Goal: Information Seeking & Learning: Learn about a topic

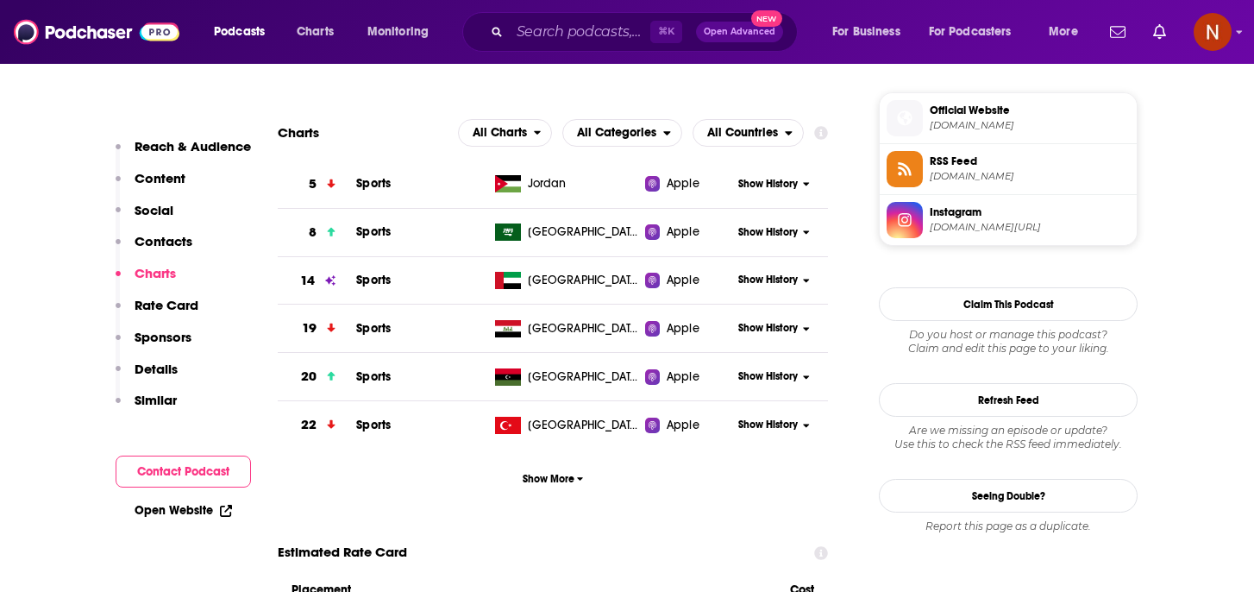
scroll to position [1246, 0]
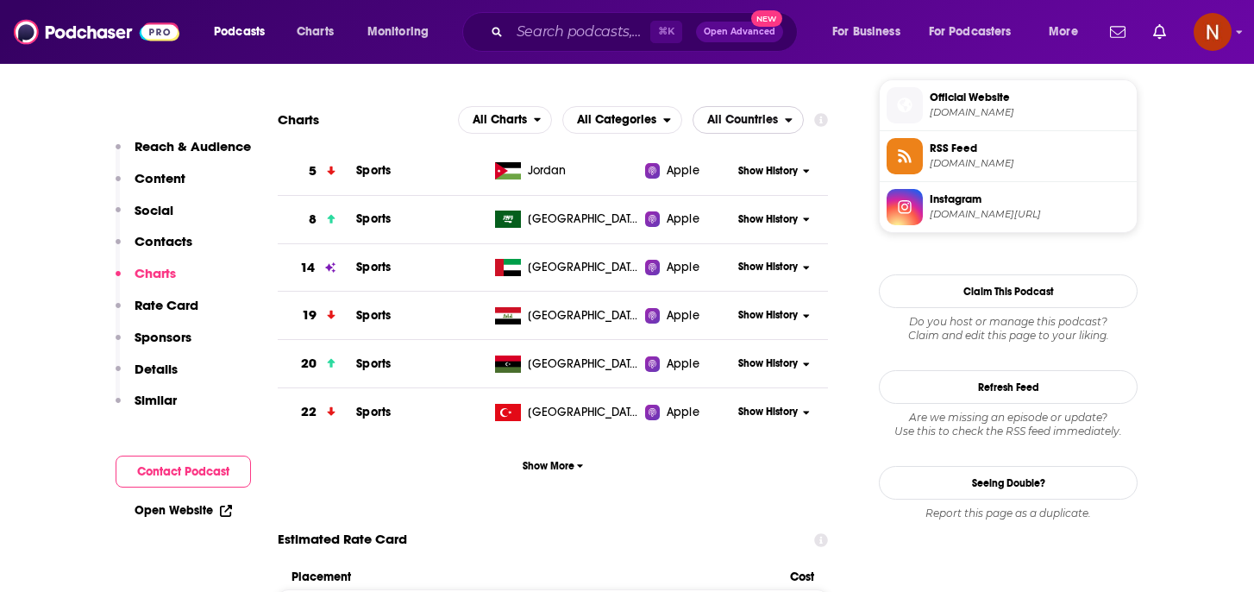
click at [728, 120] on span "All Countries" at bounding box center [742, 120] width 71 height 12
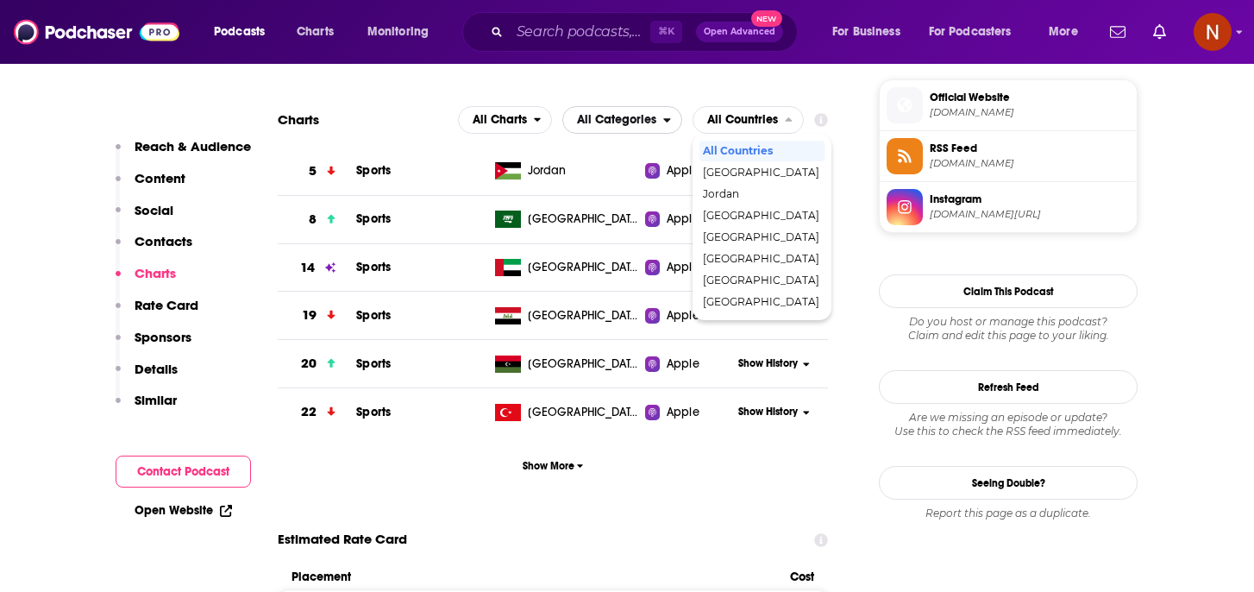
click at [644, 120] on span "All Categories" at bounding box center [616, 120] width 79 height 12
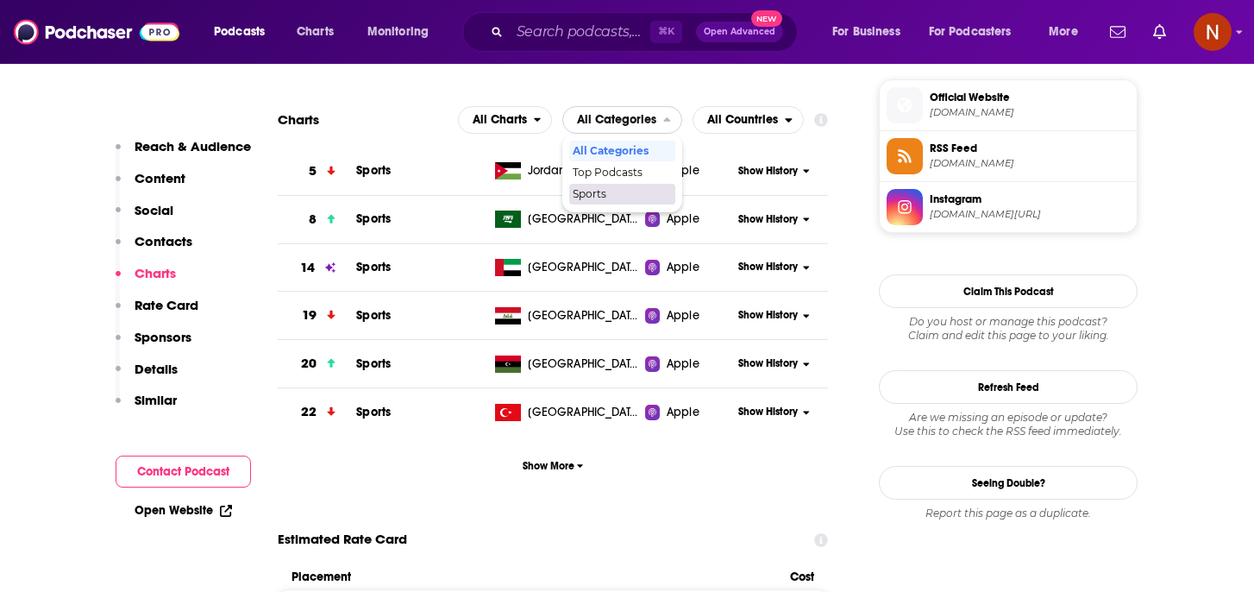
click at [616, 193] on span "Sports" at bounding box center [621, 194] width 97 height 10
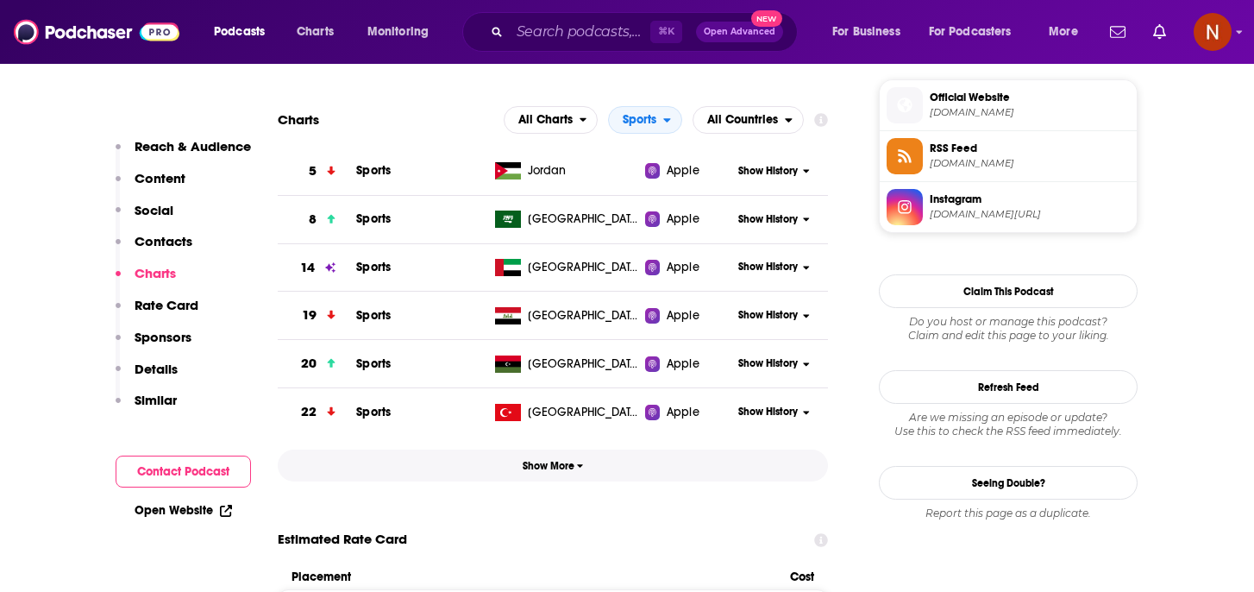
click at [548, 467] on span "Show More" at bounding box center [553, 466] width 61 height 12
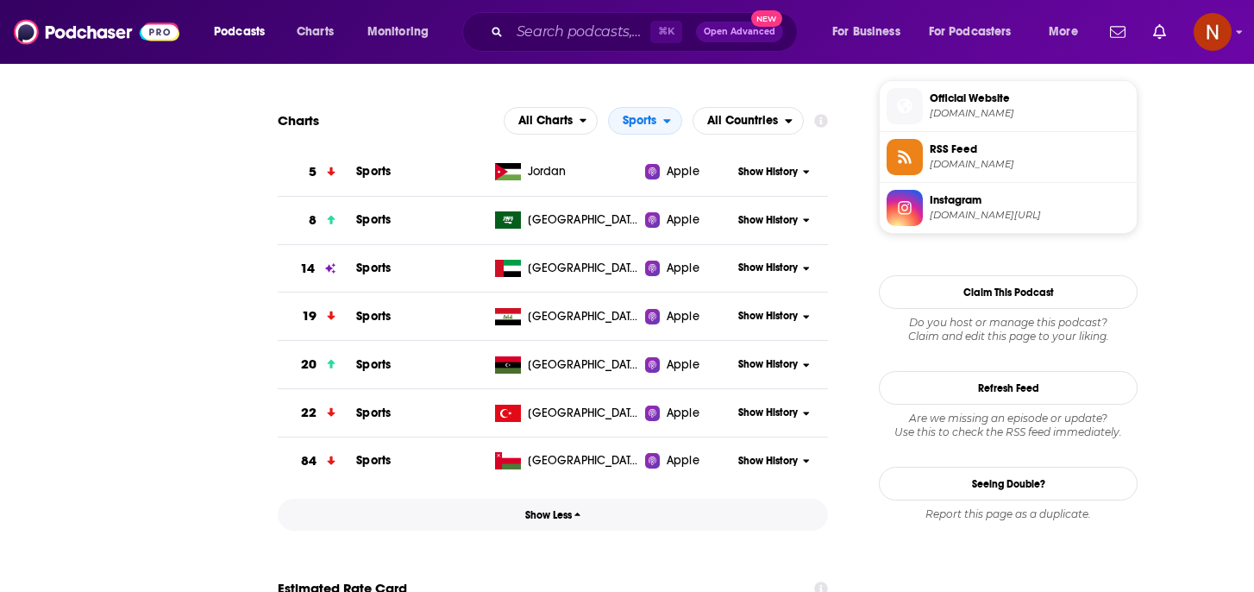
scroll to position [0, 0]
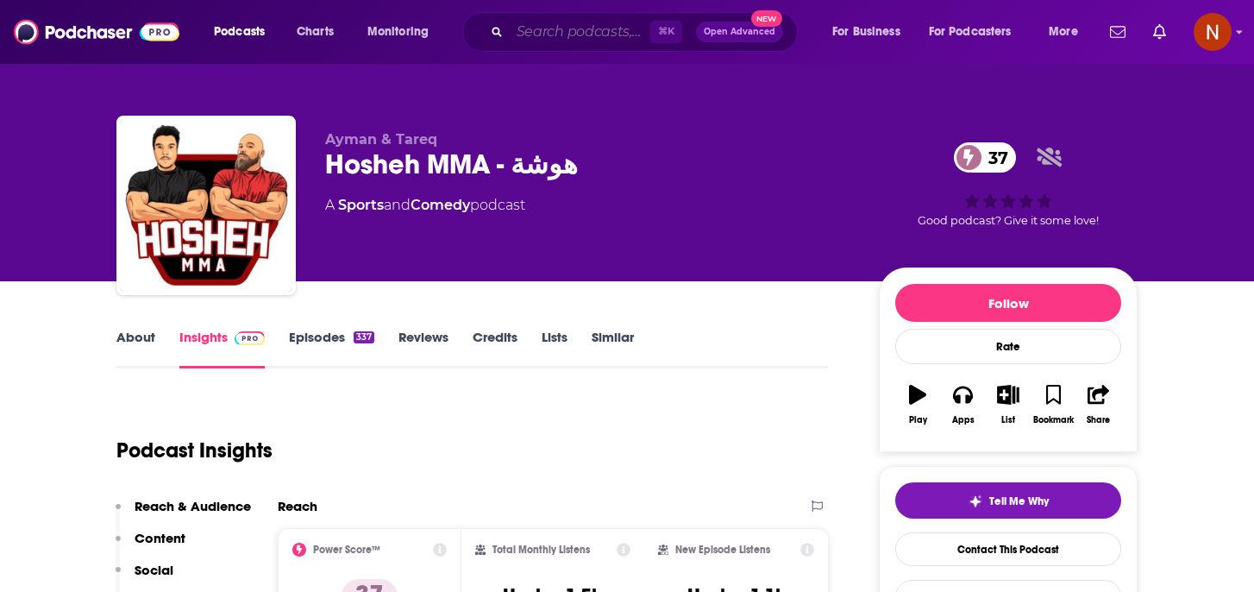
click at [564, 35] on input "Search podcasts, credits, & more..." at bounding box center [580, 32] width 141 height 28
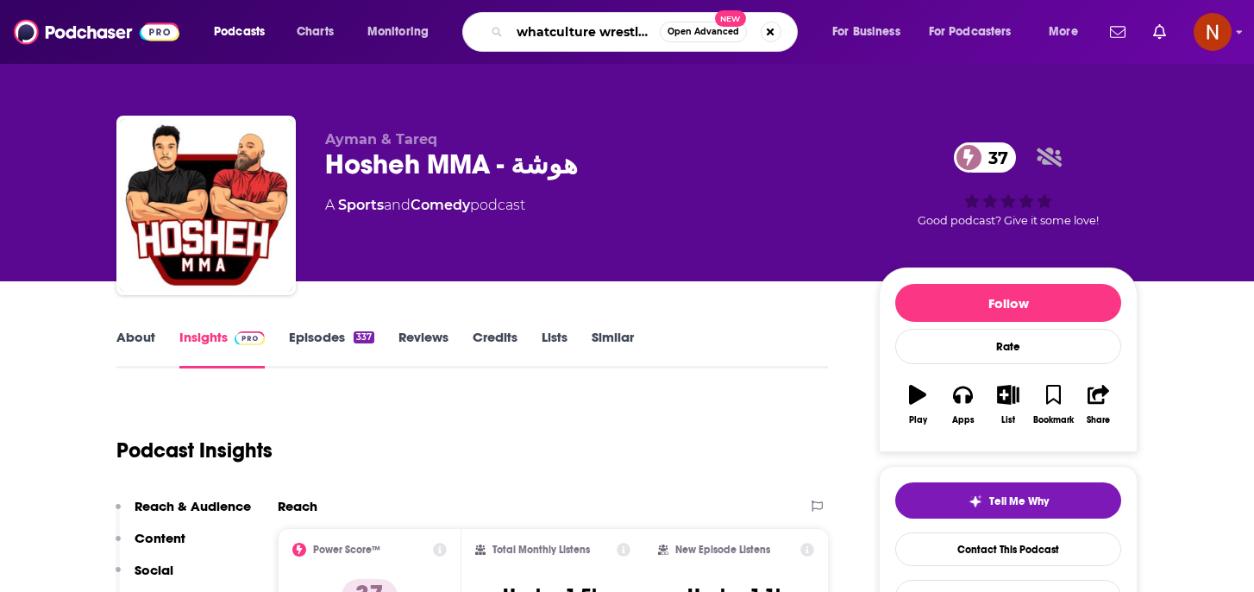
type input "whatculture wrestling"
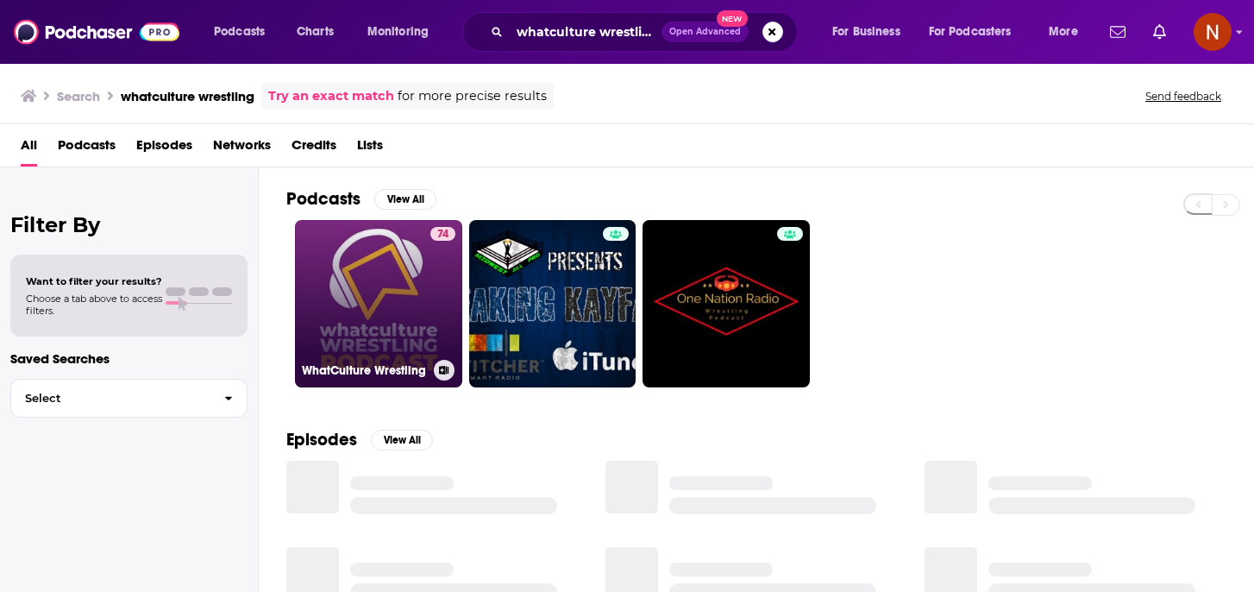
click at [386, 367] on h3 "WhatCulture Wrestling" at bounding box center [364, 370] width 125 height 15
